Goal: Navigation & Orientation: Understand site structure

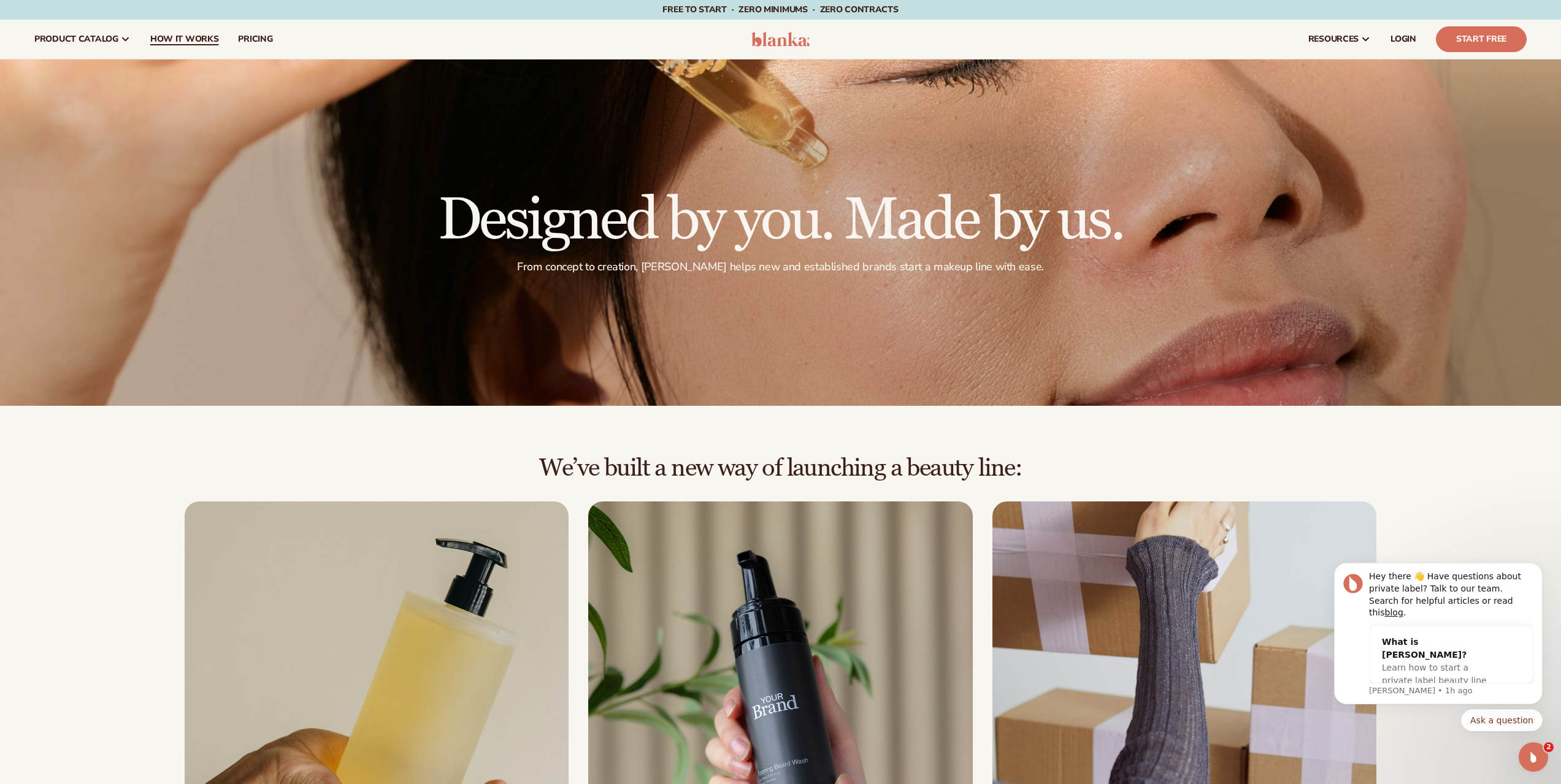
click at [211, 39] on span "How It Works" at bounding box center [184, 39] width 68 height 10
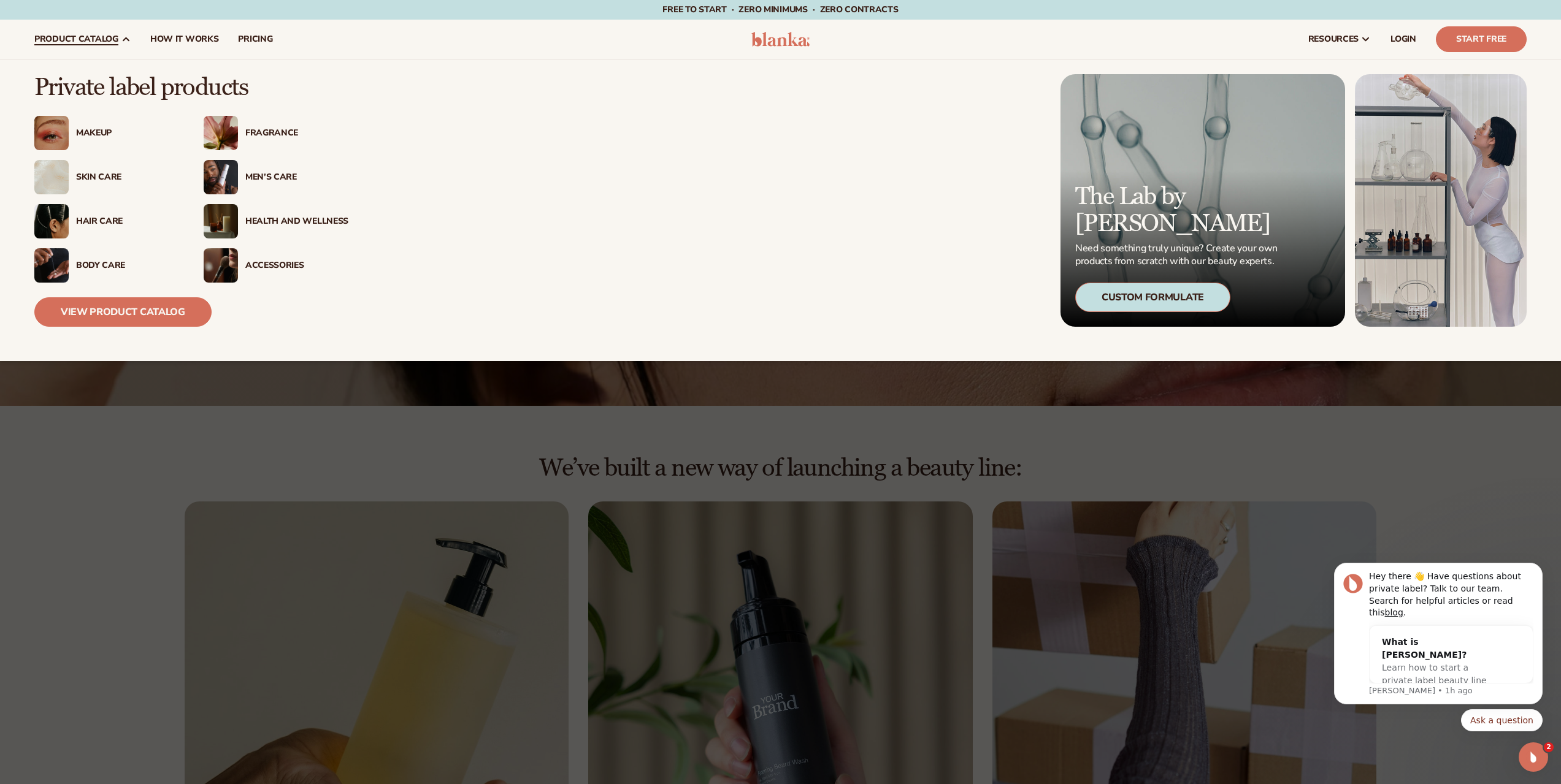
click at [229, 145] on img at bounding box center [220, 133] width 34 height 34
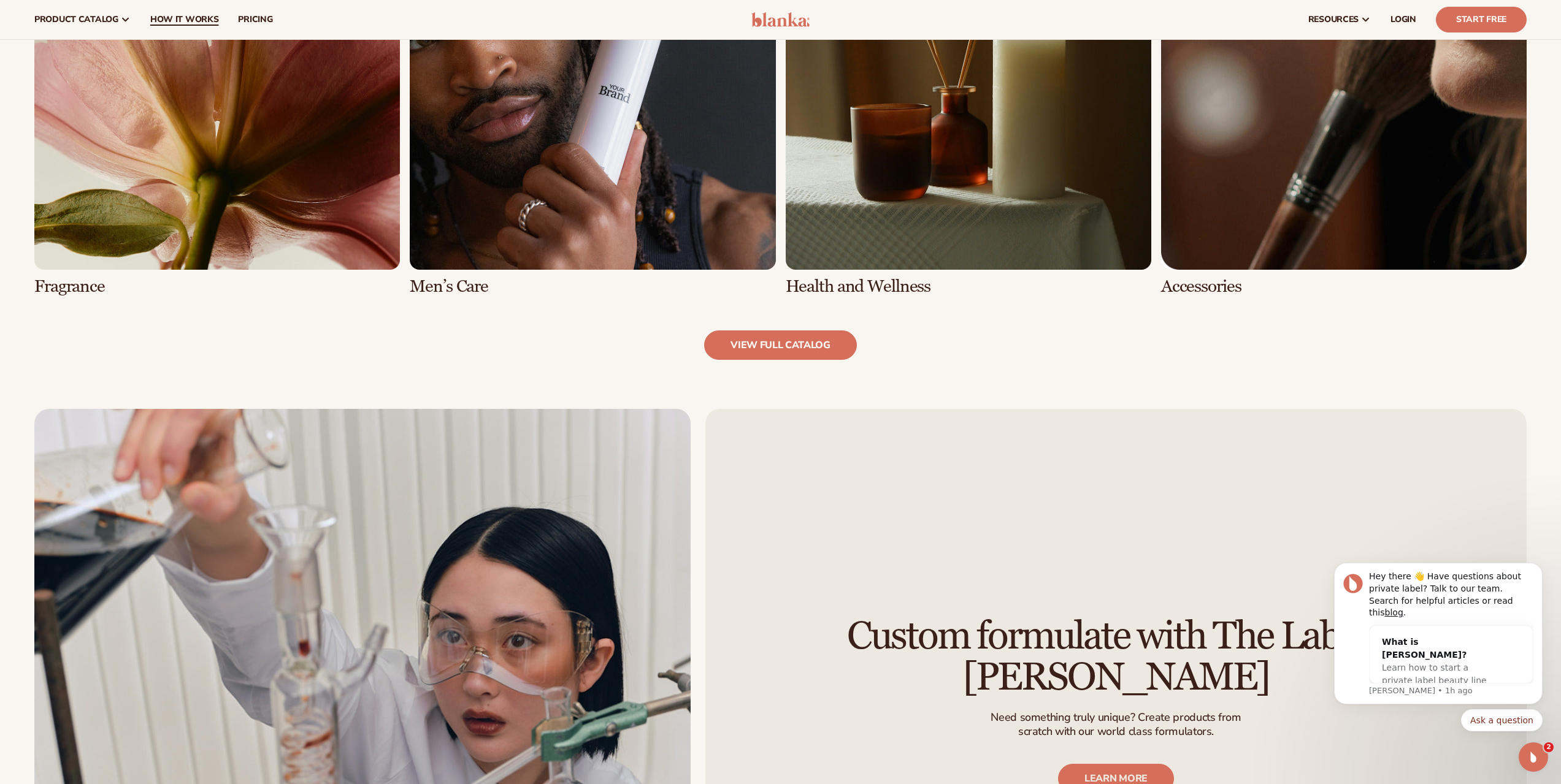
scroll to position [1165, 0]
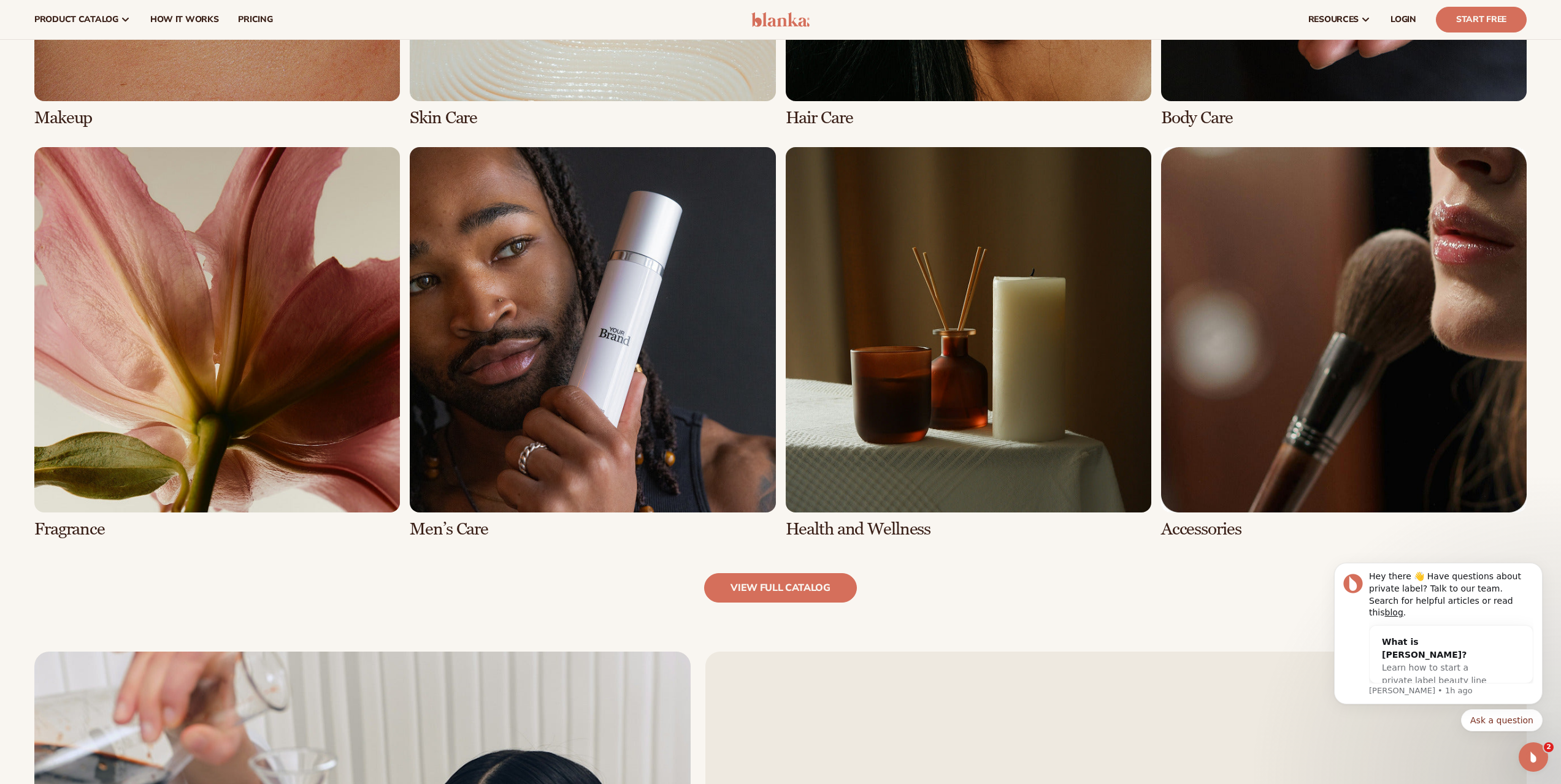
click at [260, 266] on link "5 / 8" at bounding box center [217, 343] width 365 height 392
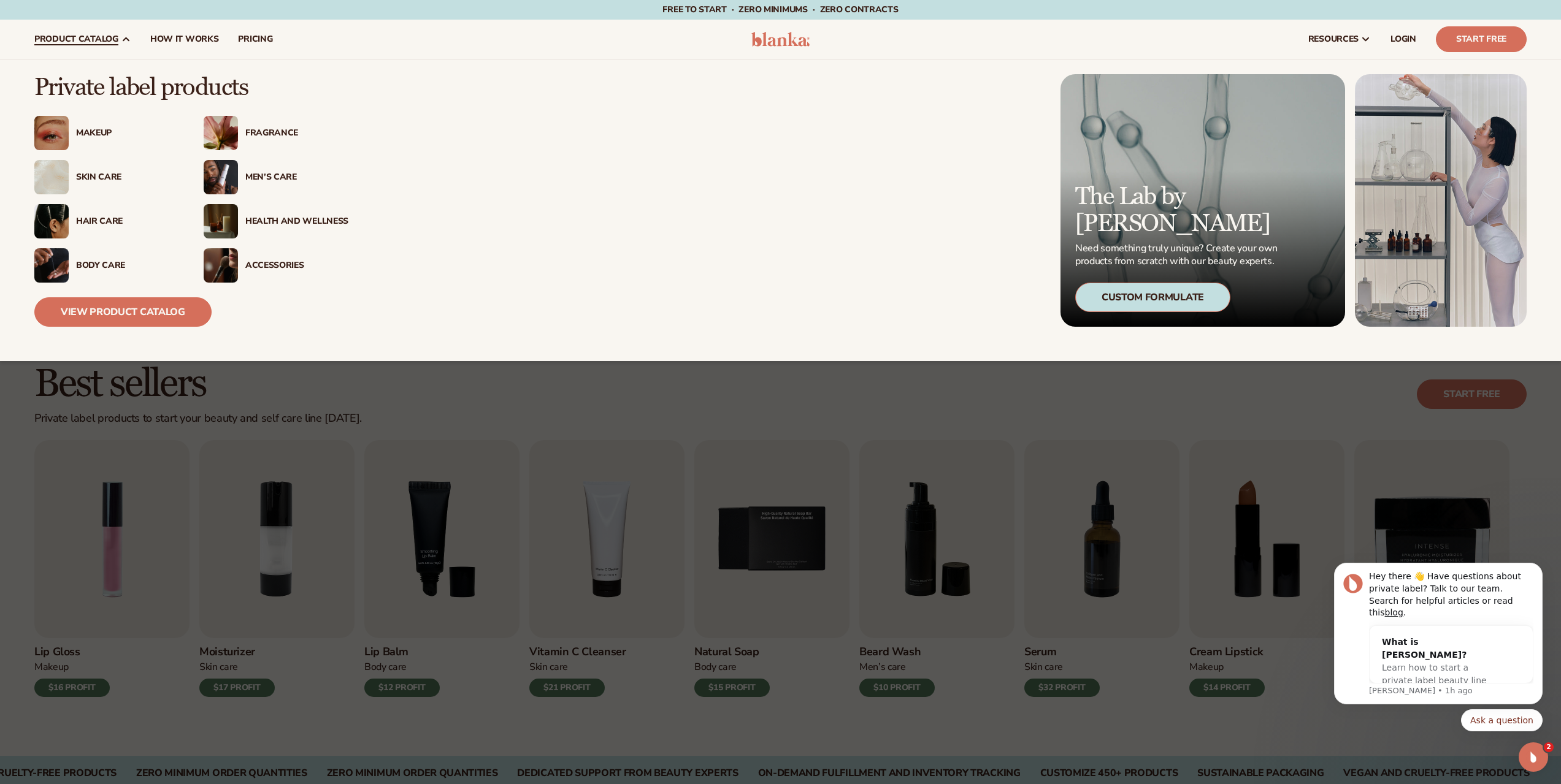
click at [219, 216] on img at bounding box center [220, 221] width 34 height 34
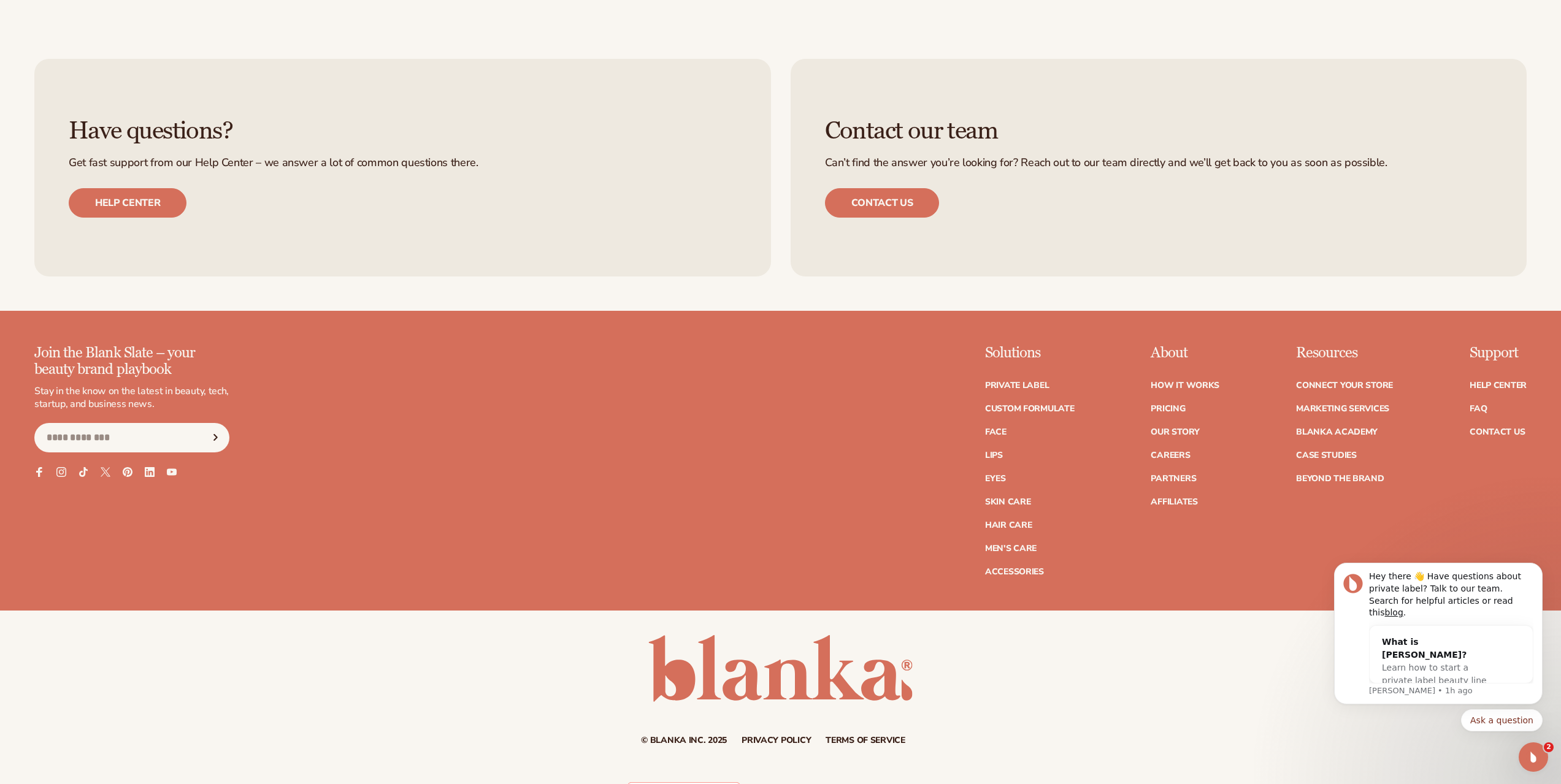
scroll to position [2538, 0]
